Goal: Transaction & Acquisition: Purchase product/service

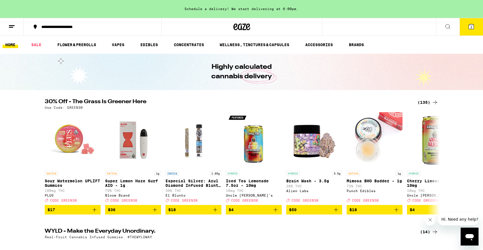
click at [431, 104] on div "(135)" at bounding box center [428, 102] width 21 height 7
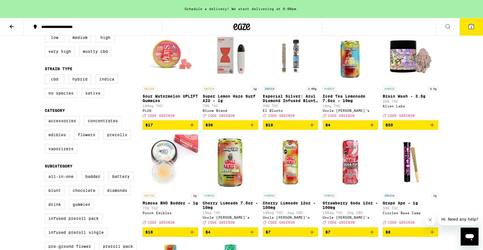
scroll to position [80, 0]
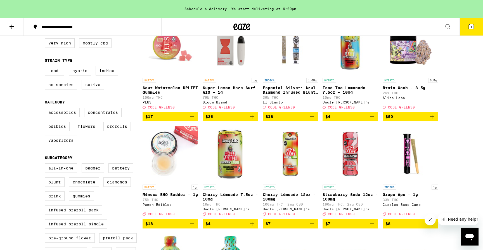
click at [61, 139] on div "Accessories Concentrates Edibles Flowers Prerolls Vaporizers" at bounding box center [94, 129] width 98 height 42
click at [61, 145] on label "Vaporizers" at bounding box center [61, 141] width 32 height 10
click at [46, 109] on input "Vaporizers" at bounding box center [46, 108] width 0 height 0
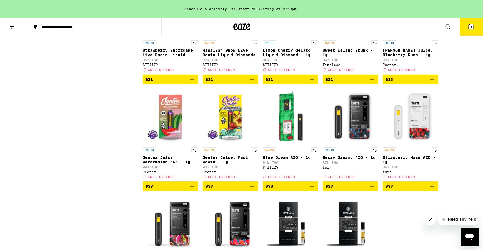
scroll to position [643, 0]
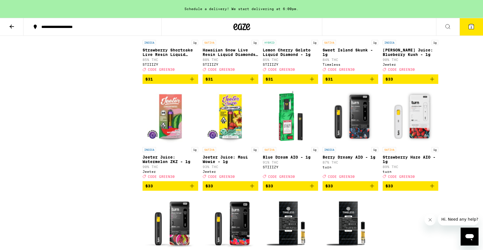
checkbox input "false"
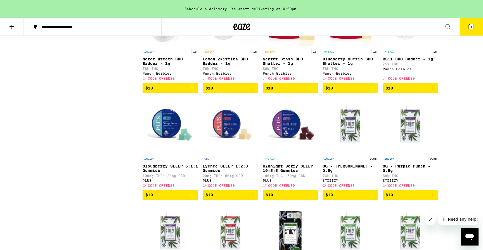
scroll to position [80, 0]
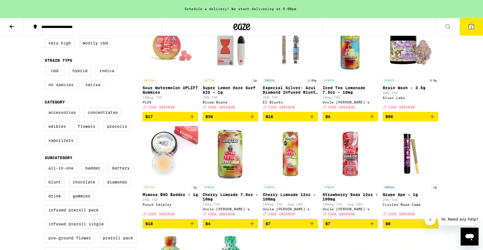
click at [13, 27] on icon at bounding box center [11, 26] width 7 height 7
